Goal: Download file/media

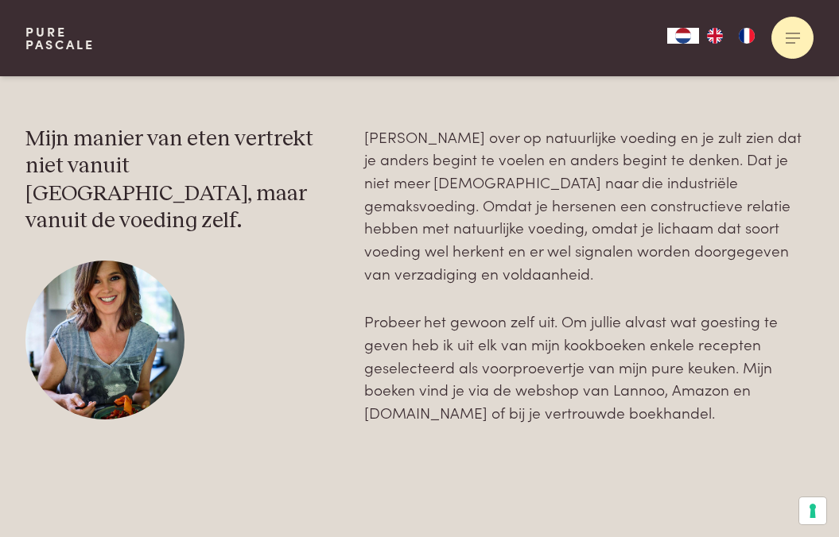
click at [794, 38] on span at bounding box center [793, 37] width 14 height 1
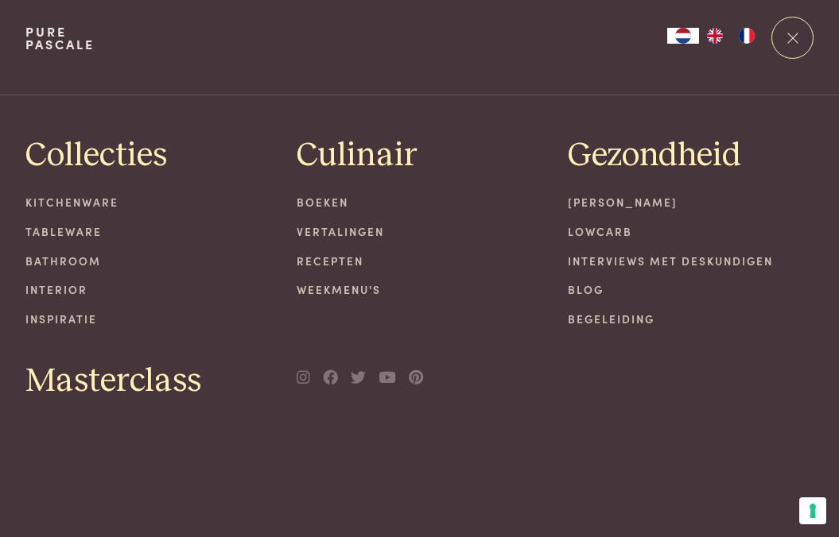
click at [347, 262] on link "Recepten" at bounding box center [420, 261] width 246 height 17
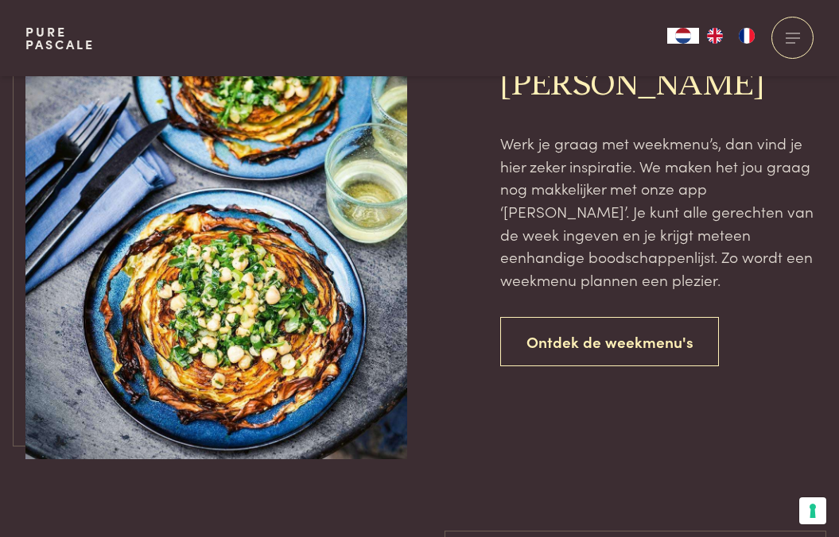
scroll to position [3558, 0]
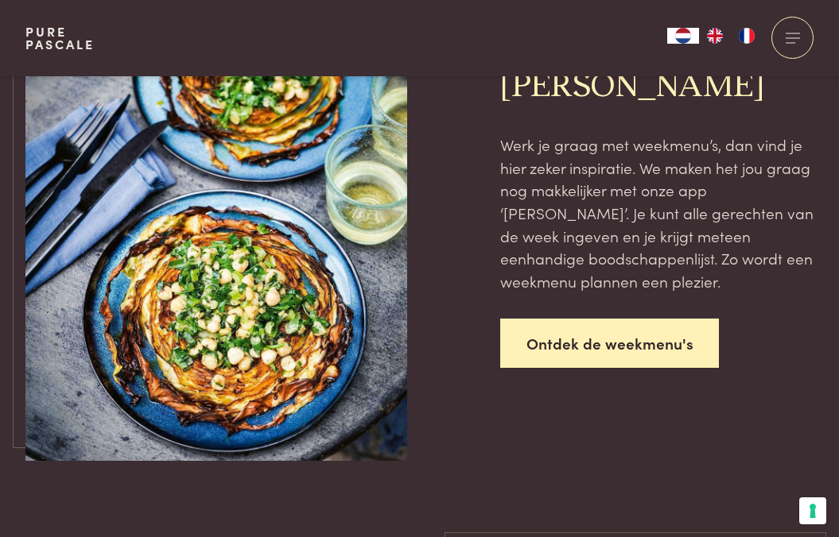
click at [619, 344] on link "Ontdek de weekmenu's" at bounding box center [609, 344] width 219 height 50
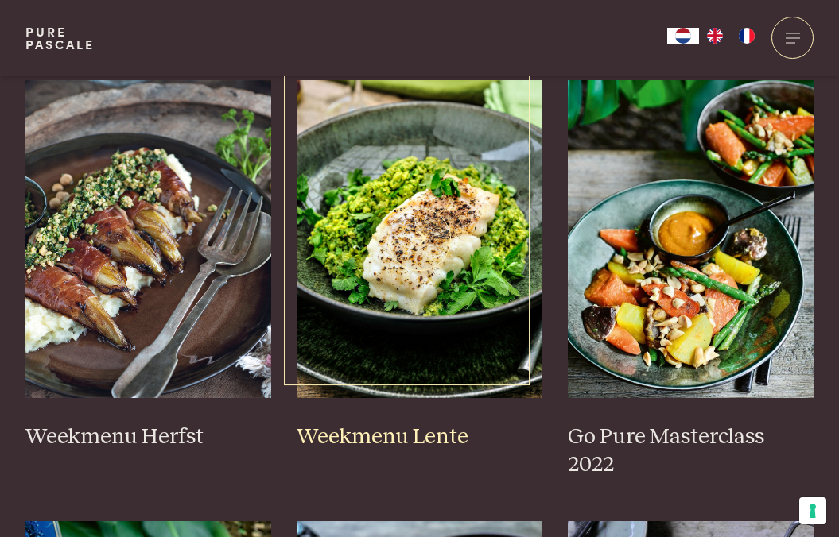
scroll to position [844, 0]
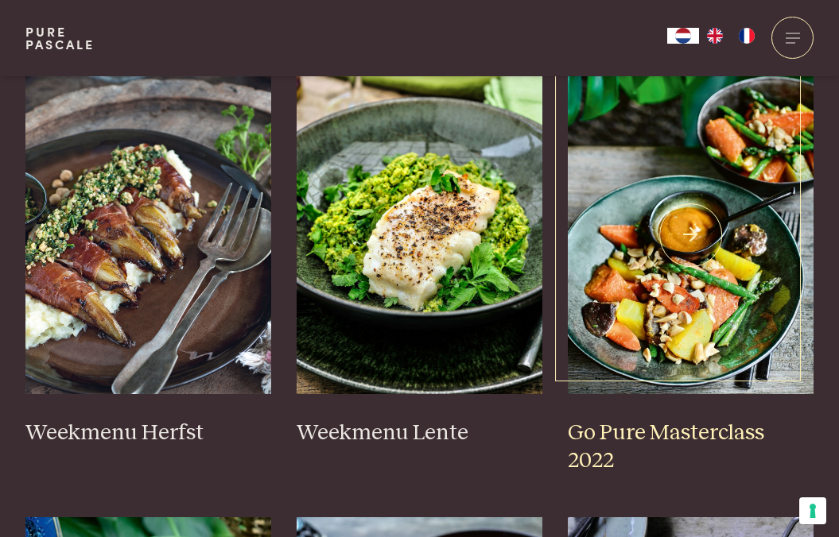
click at [691, 235] on img at bounding box center [691, 235] width 246 height 318
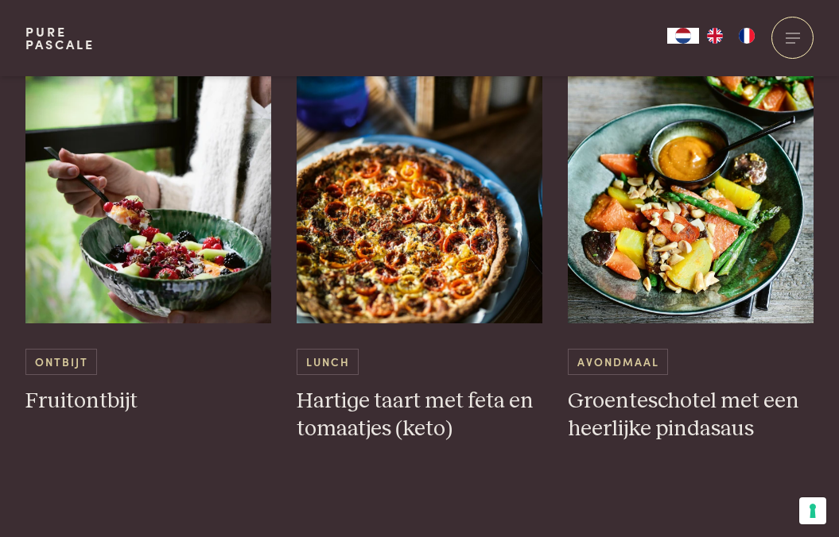
scroll to position [932, 0]
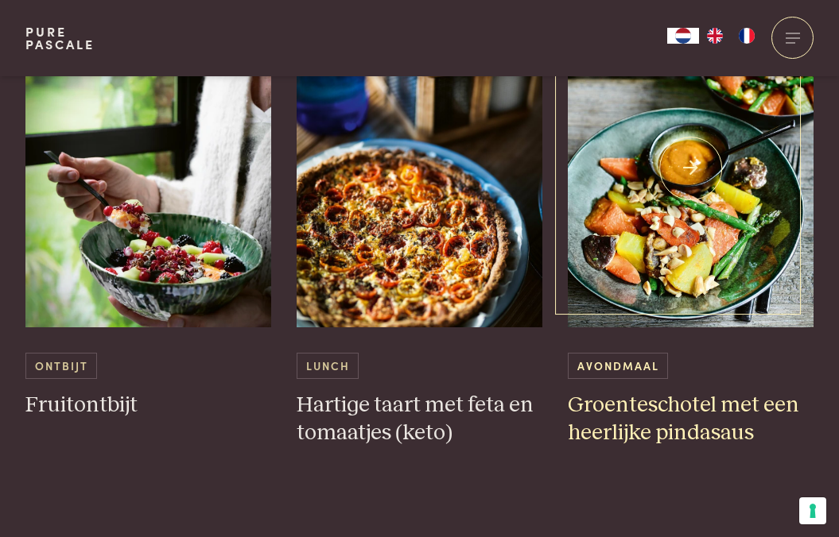
click at [694, 254] on img at bounding box center [691, 169] width 246 height 318
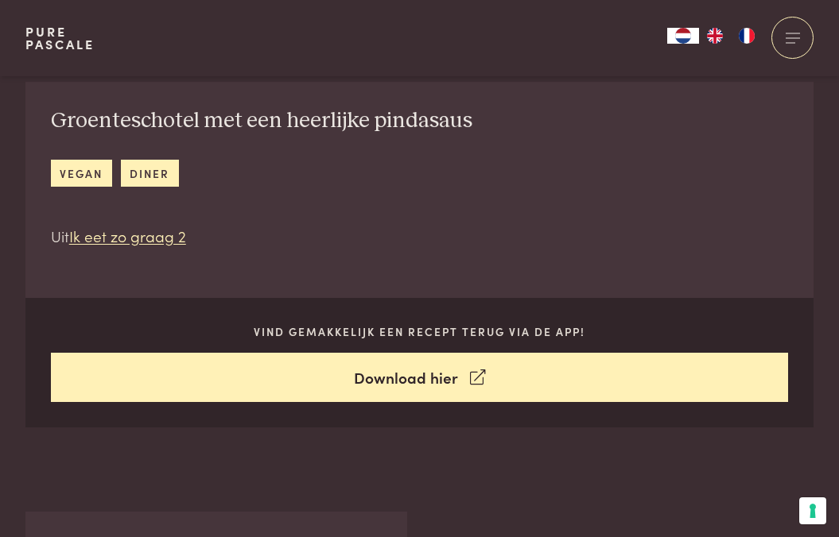
scroll to position [541, 0]
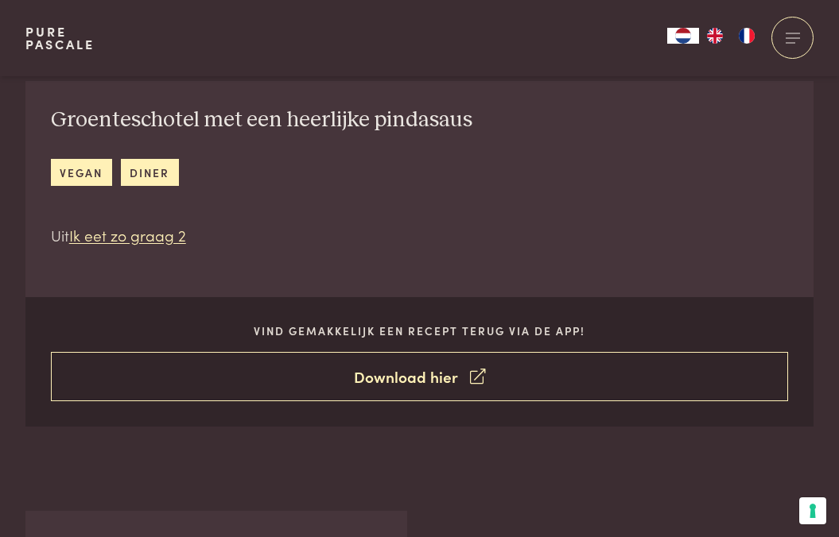
click at [436, 378] on link "Download hier" at bounding box center [420, 377] width 738 height 50
